Goal: Transaction & Acquisition: Purchase product/service

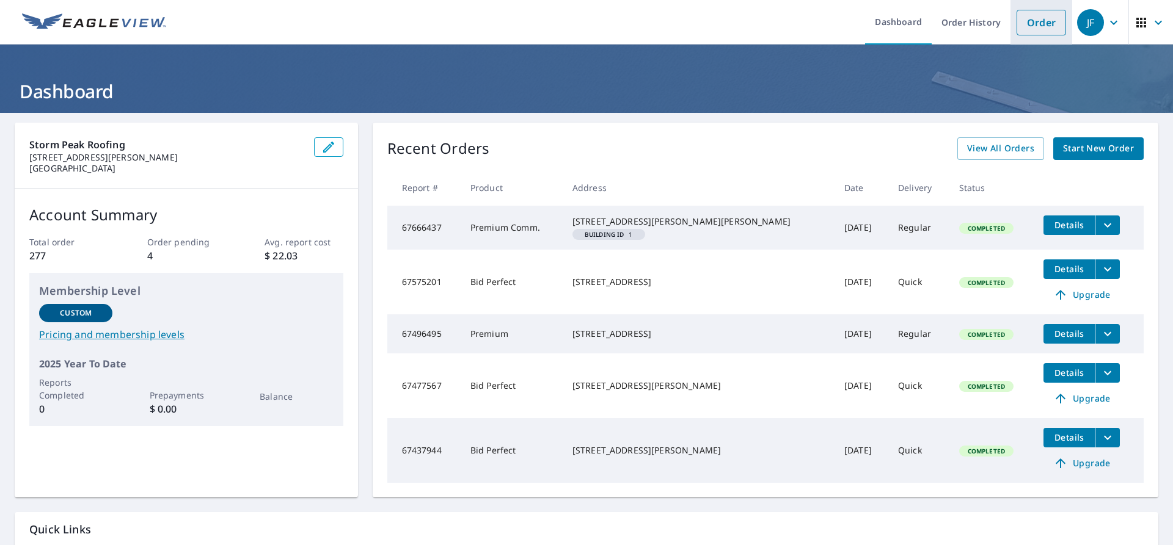
click at [1032, 24] on link "Order" at bounding box center [1040, 23] width 49 height 26
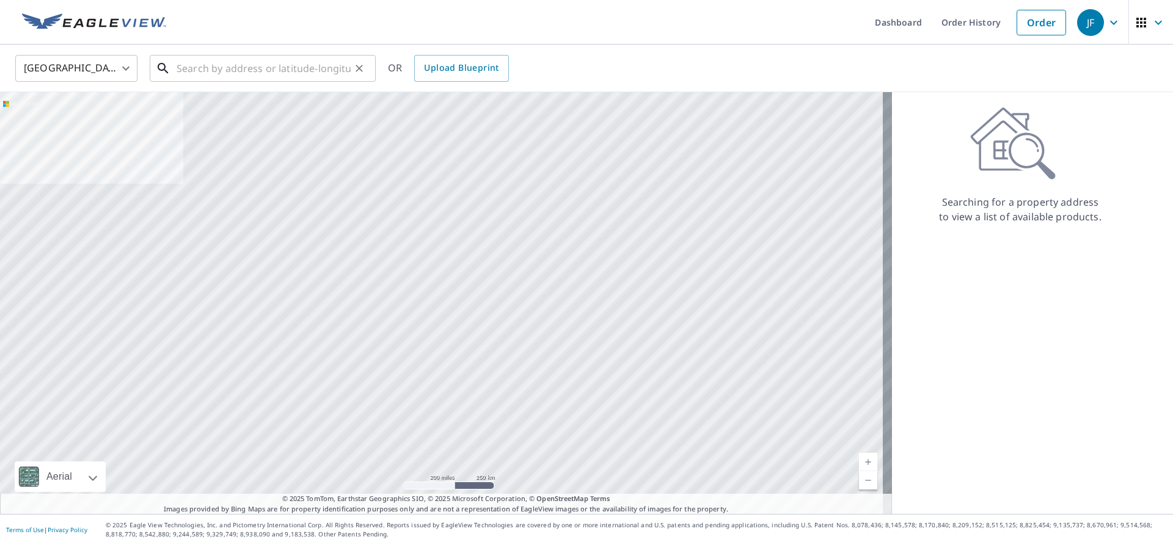
click at [205, 69] on input "text" at bounding box center [264, 68] width 174 height 34
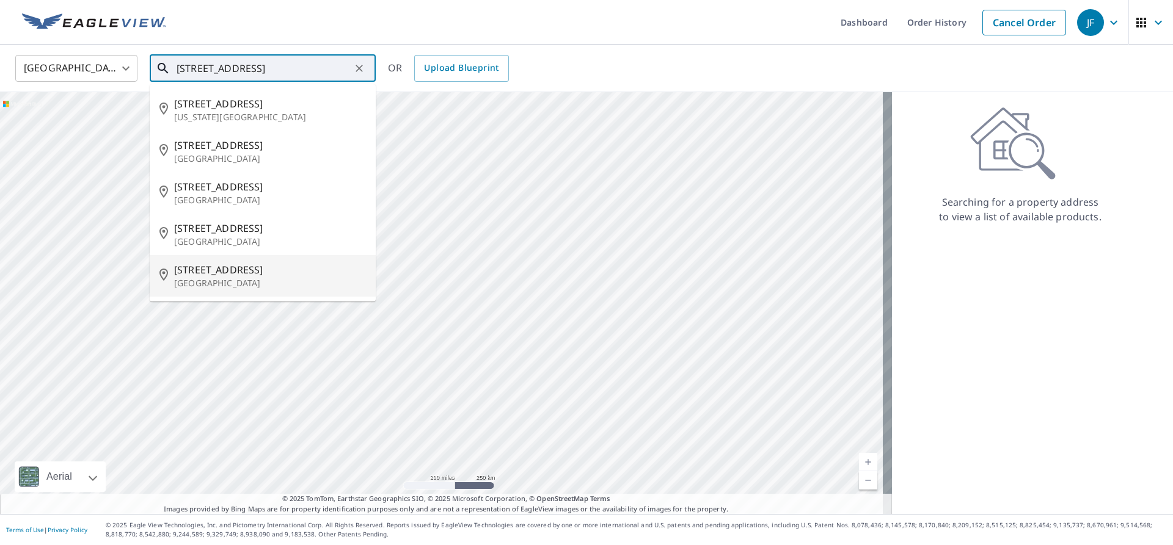
click at [270, 275] on span "[STREET_ADDRESS]" at bounding box center [270, 270] width 192 height 15
type input "[STREET_ADDRESS][PERSON_NAME]"
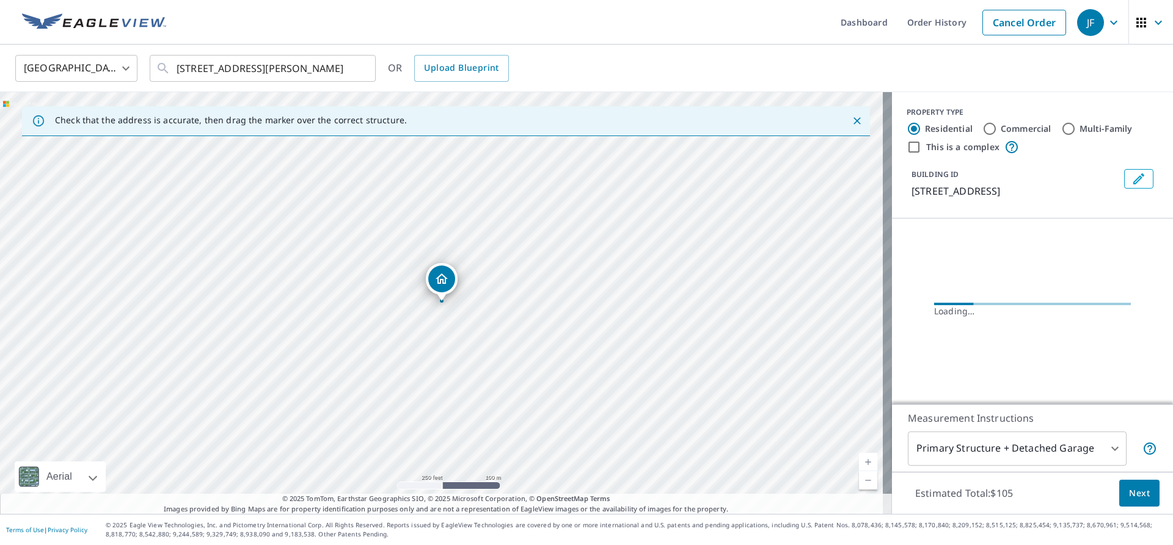
scroll to position [6, 0]
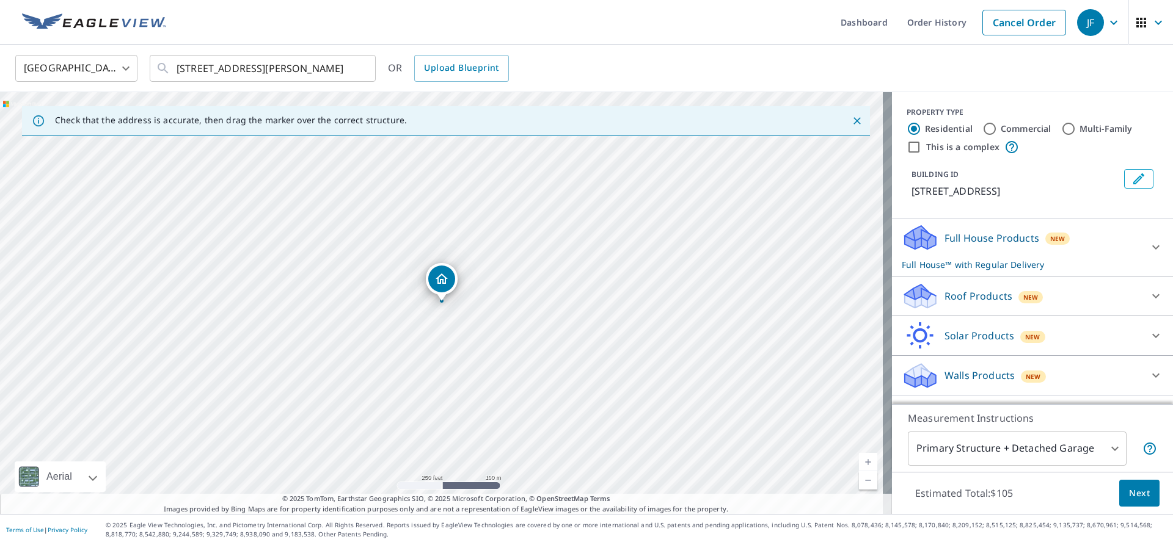
click at [1148, 304] on icon at bounding box center [1155, 296] width 15 height 15
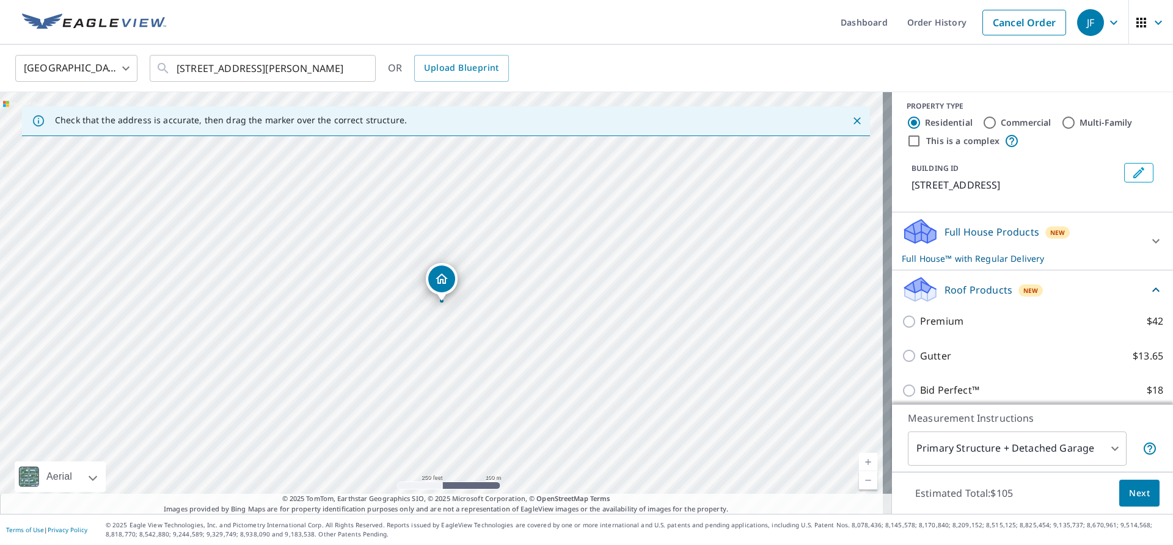
scroll to position [67, 0]
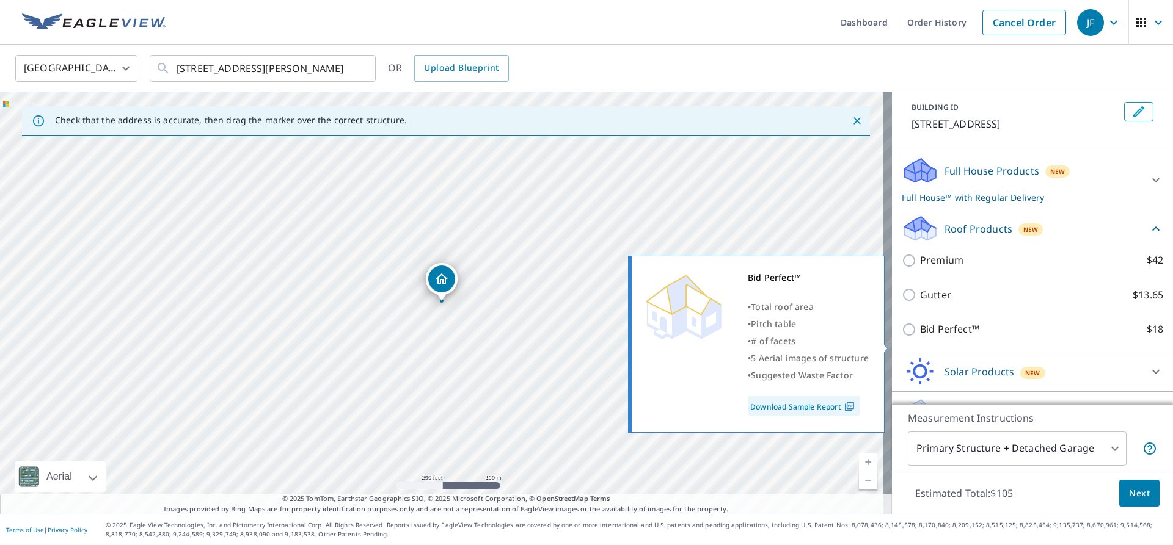
click at [903, 337] on input "Bid Perfect™ $18" at bounding box center [911, 330] width 18 height 15
checkbox input "true"
checkbox input "false"
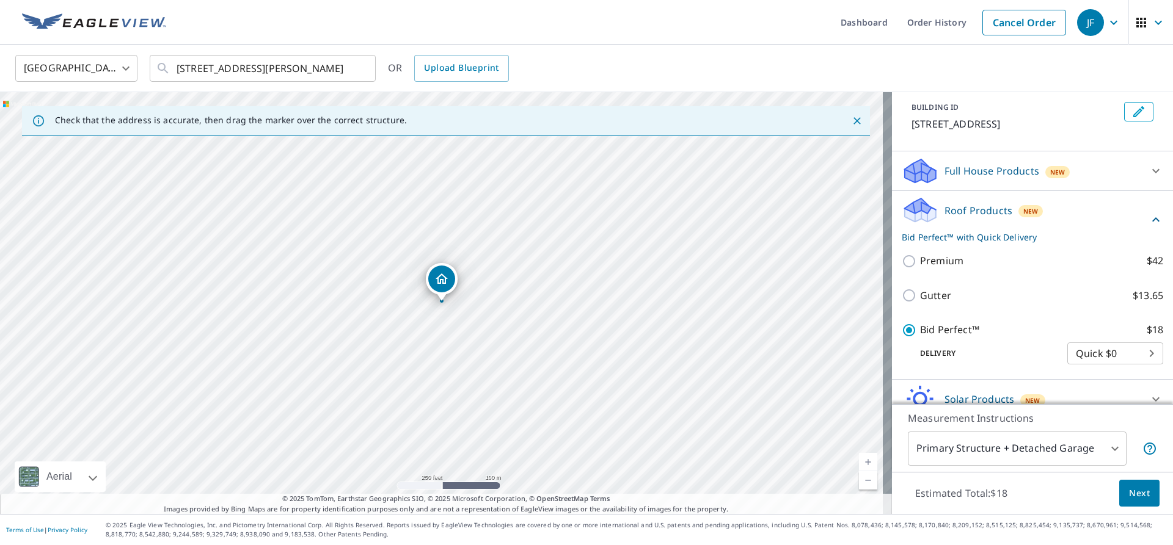
click at [1131, 495] on span "Next" at bounding box center [1139, 493] width 21 height 15
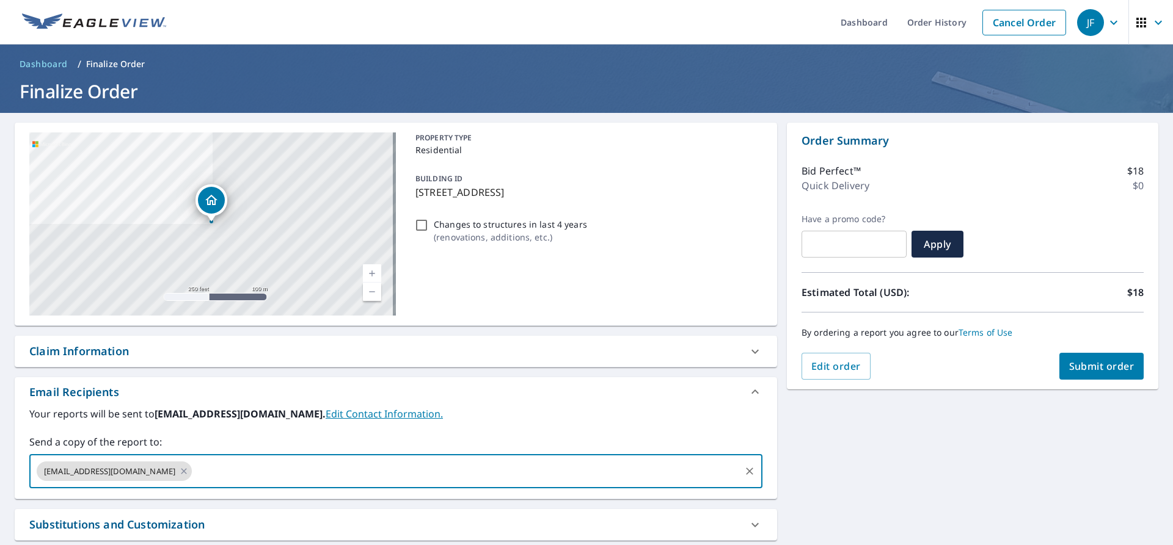
click at [197, 472] on input "text" at bounding box center [466, 471] width 545 height 23
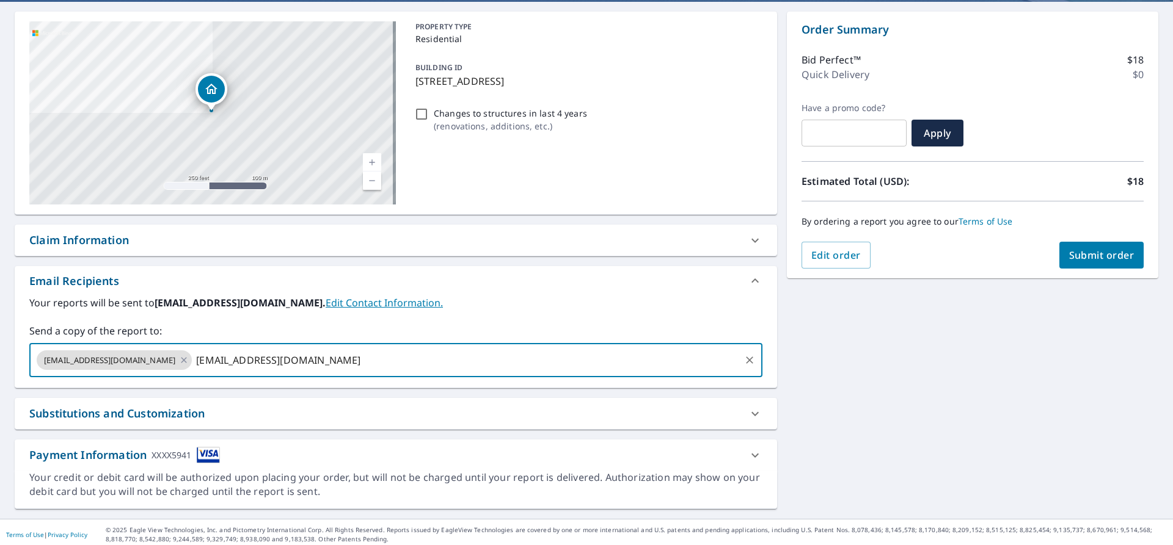
scroll to position [116, 0]
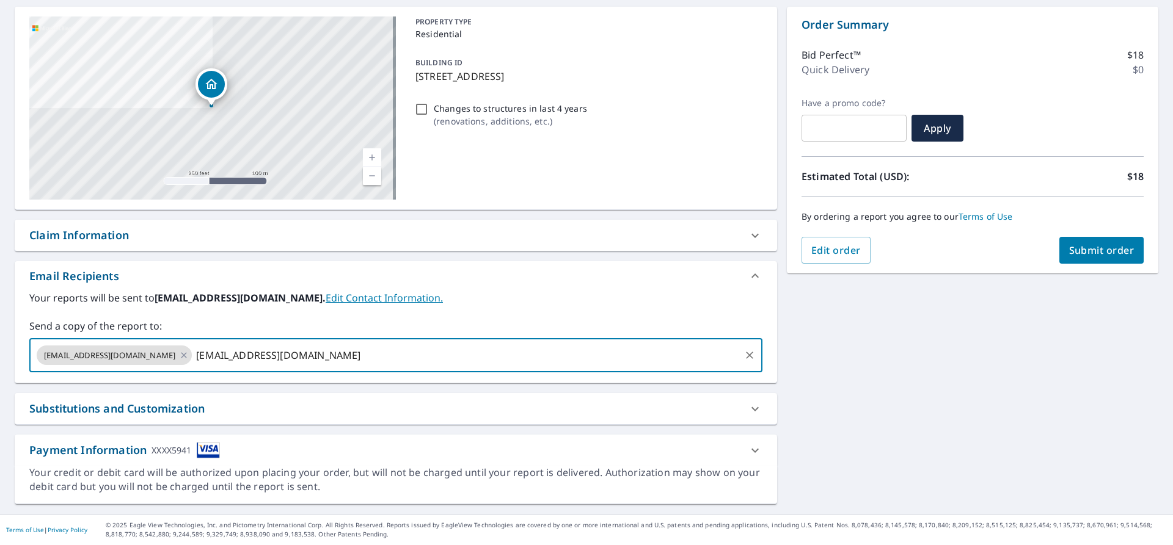
type input "[EMAIL_ADDRESS][DOMAIN_NAME]"
click at [1101, 247] on span "Submit order" at bounding box center [1101, 250] width 65 height 13
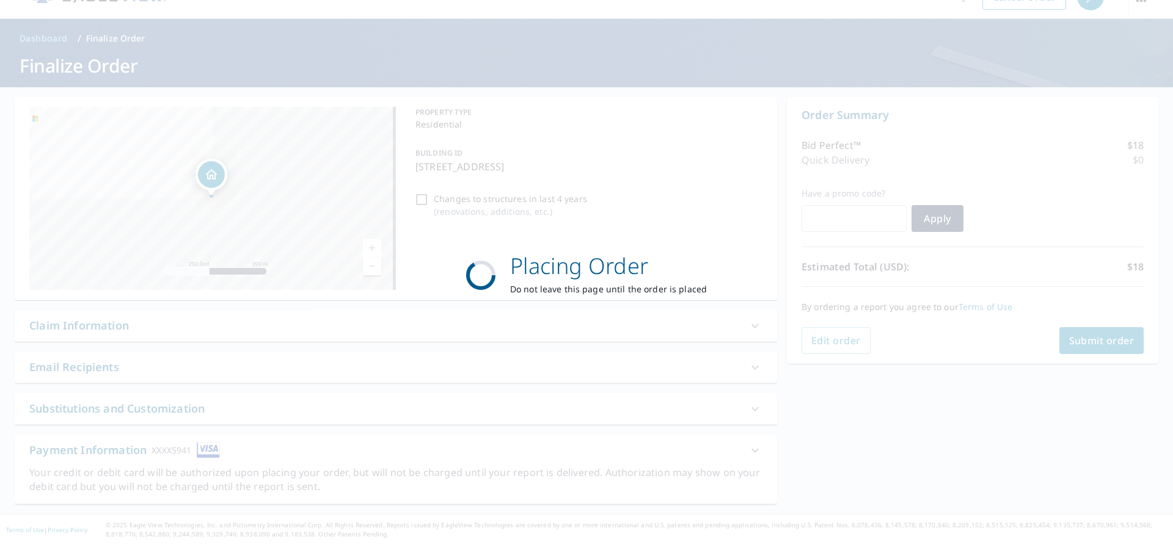
scroll to position [26, 0]
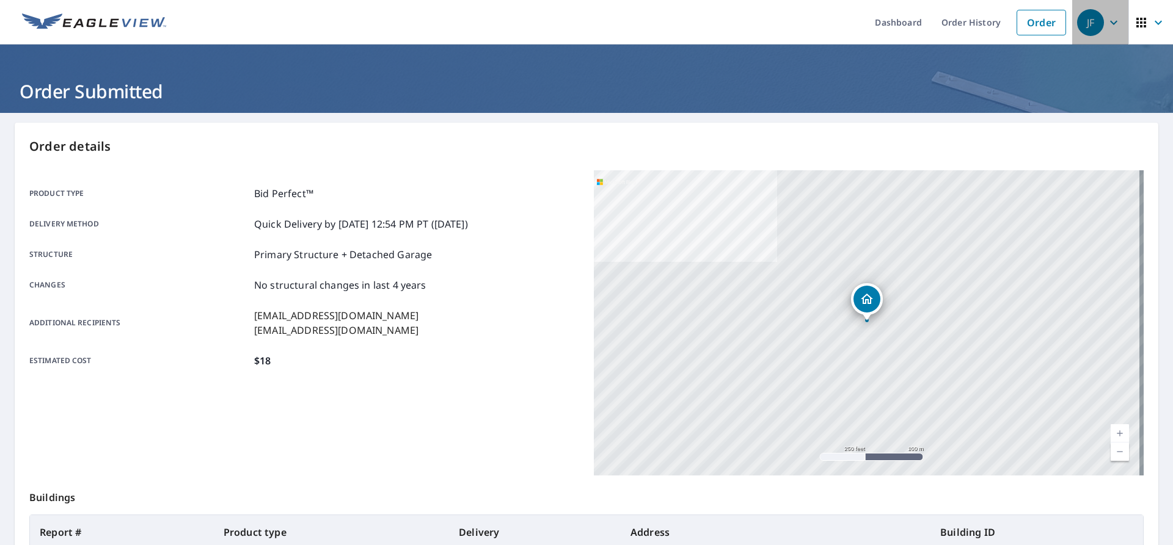
click at [1106, 26] on icon "button" at bounding box center [1113, 22] width 15 height 15
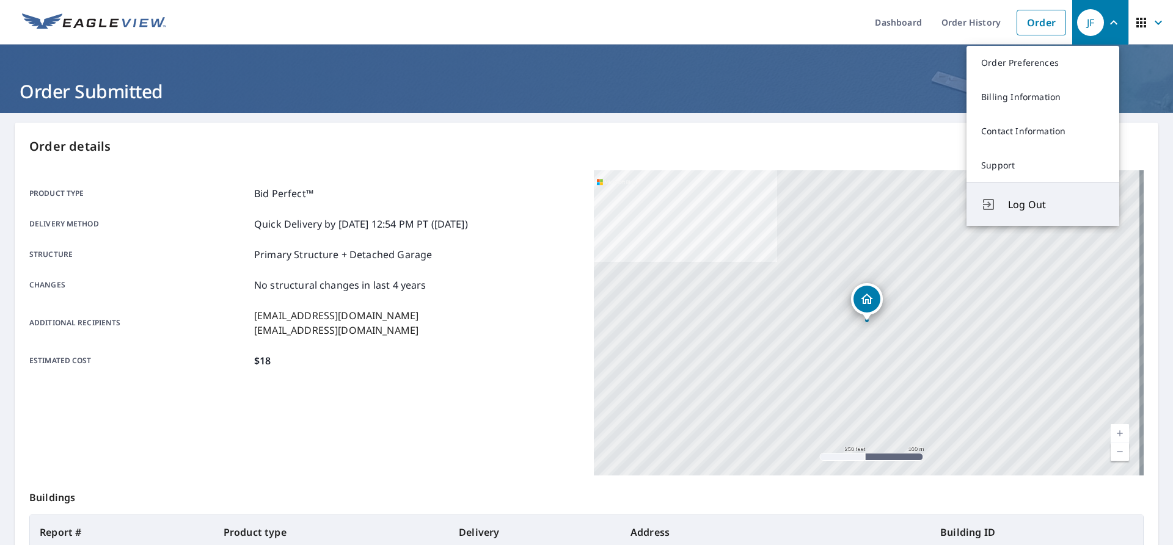
click at [1029, 204] on span "Log Out" at bounding box center [1056, 204] width 97 height 15
